Goal: Navigation & Orientation: Find specific page/section

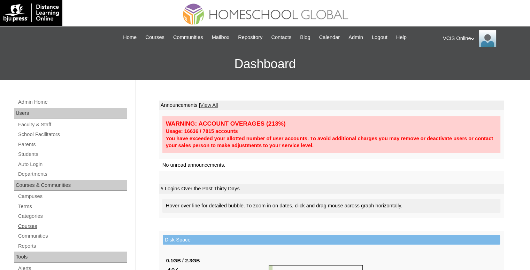
click at [36, 223] on link "Courses" at bounding box center [71, 226] width 109 height 9
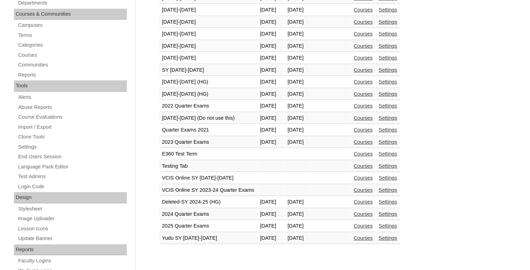
scroll to position [174, 0]
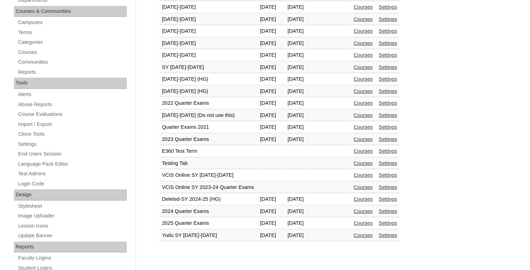
click at [373, 89] on link "Courses" at bounding box center [363, 92] width 19 height 6
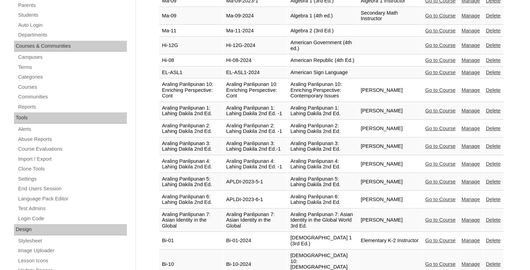
scroll to position [1405, 0]
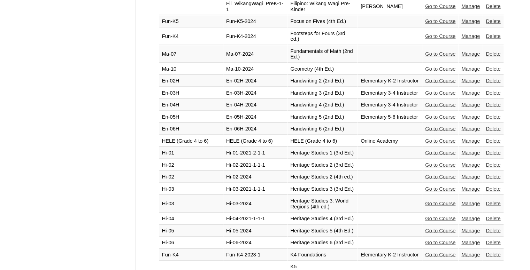
click at [443, 216] on link "Go to Course" at bounding box center [440, 219] width 30 height 6
